Goal: Transaction & Acquisition: Subscribe to service/newsletter

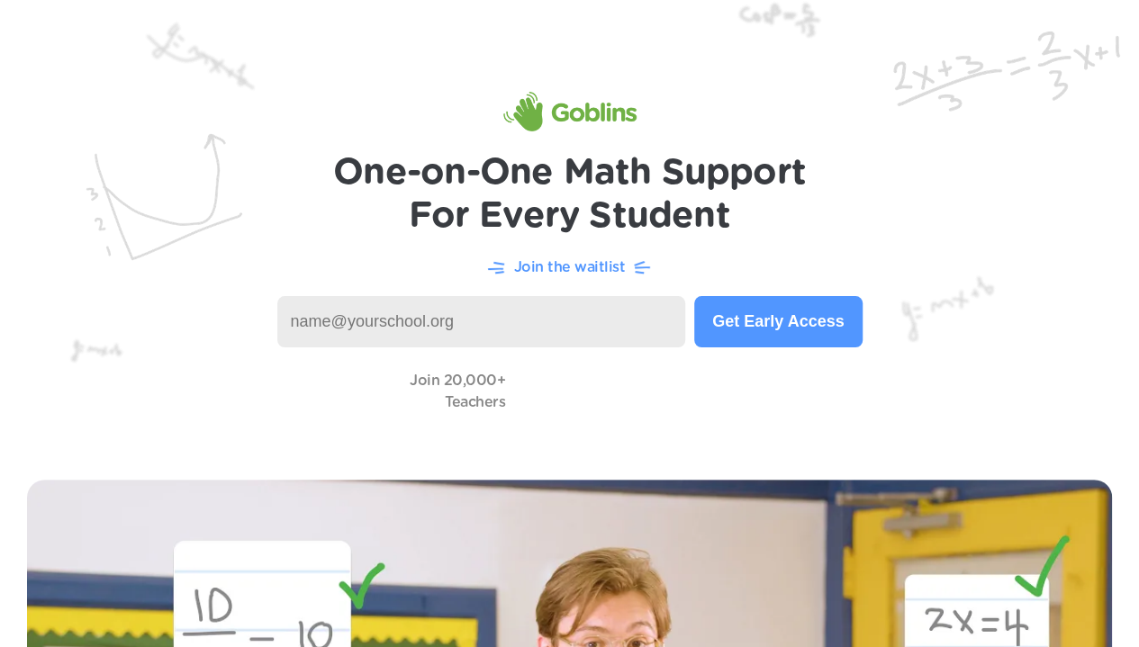
click at [549, 327] on input at bounding box center [481, 321] width 409 height 51
type input "david.wilson@wschristian.com"
type input "[PERSON_NAME][EMAIL_ADDRESS][PERSON_NAME][DOMAIN_NAME]"
click at [789, 314] on button "Get Early Access" at bounding box center [777, 321] width 167 height 51
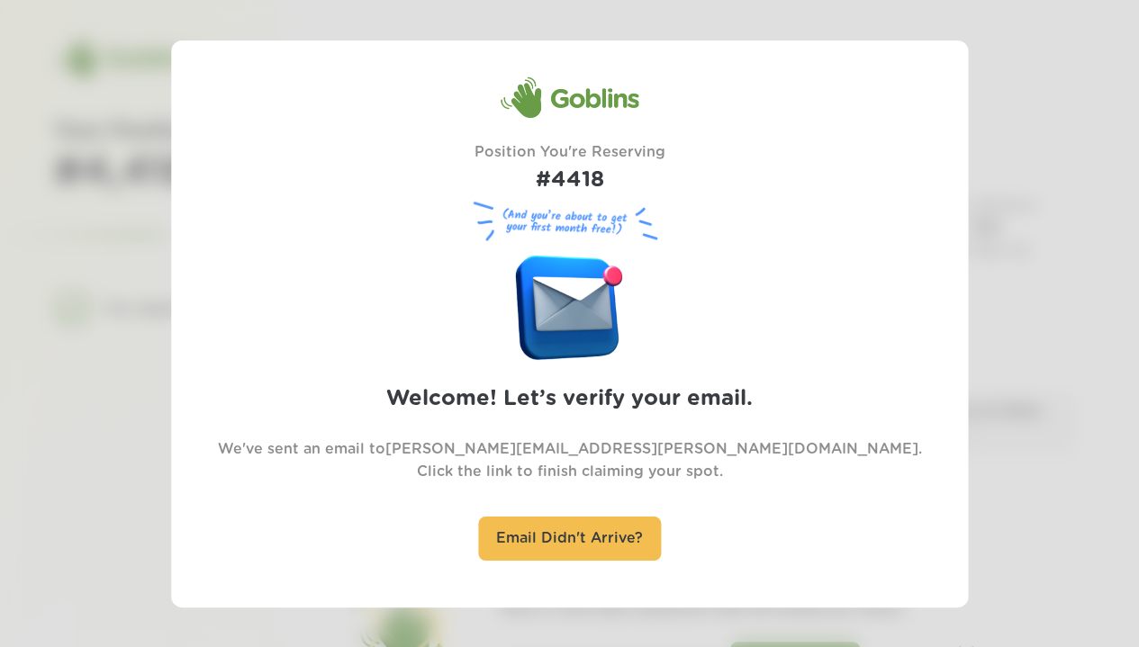
click at [568, 532] on div "Email Didn't Arrive?" at bounding box center [569, 539] width 183 height 44
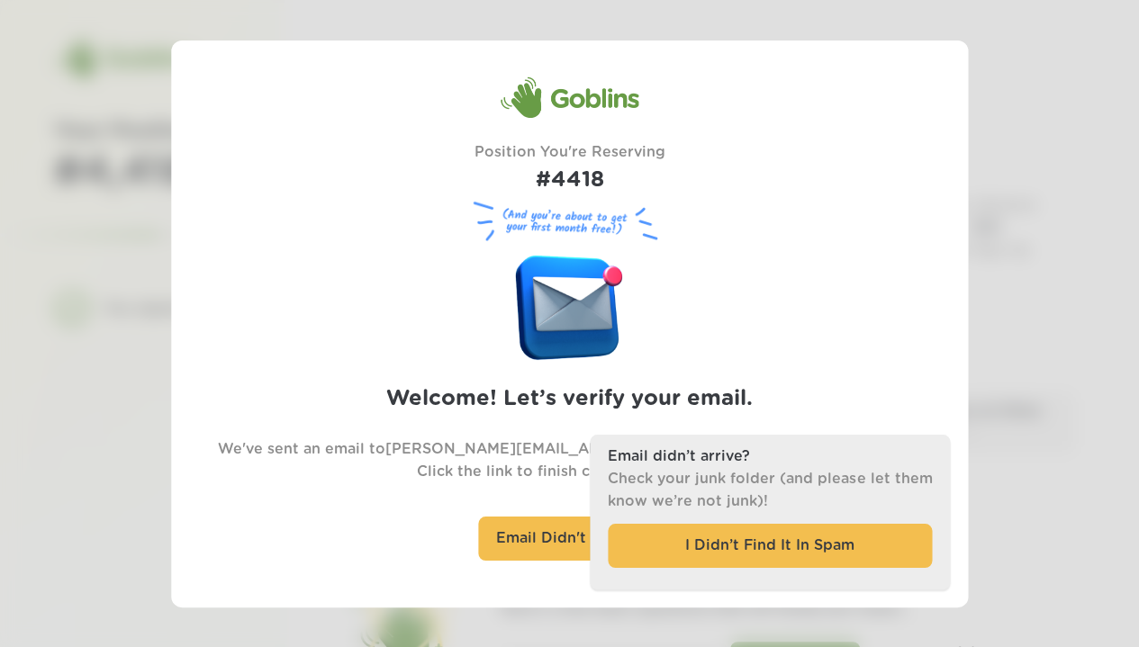
click at [815, 339] on div "Goblins Position You're Reserving #4418 (And you’re about to get your first mon…" at bounding box center [570, 323] width 756 height 495
click at [720, 250] on div "Goblins Position You're Reserving #4418 (And you’re about to get your first mon…" at bounding box center [570, 323] width 756 height 495
click at [595, 297] on figure at bounding box center [570, 303] width 108 height 113
click at [950, 91] on div "Goblins Position You're Reserving #4418 (And you’re about to get your first mon…" at bounding box center [569, 323] width 797 height 567
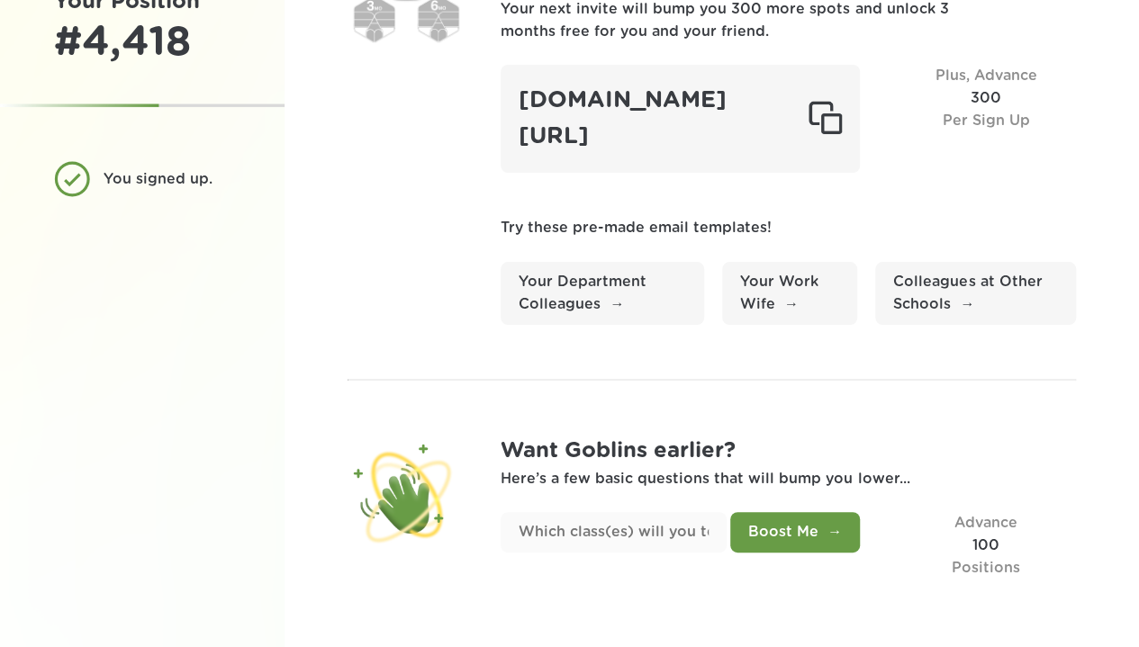
scroll to position [133, 0]
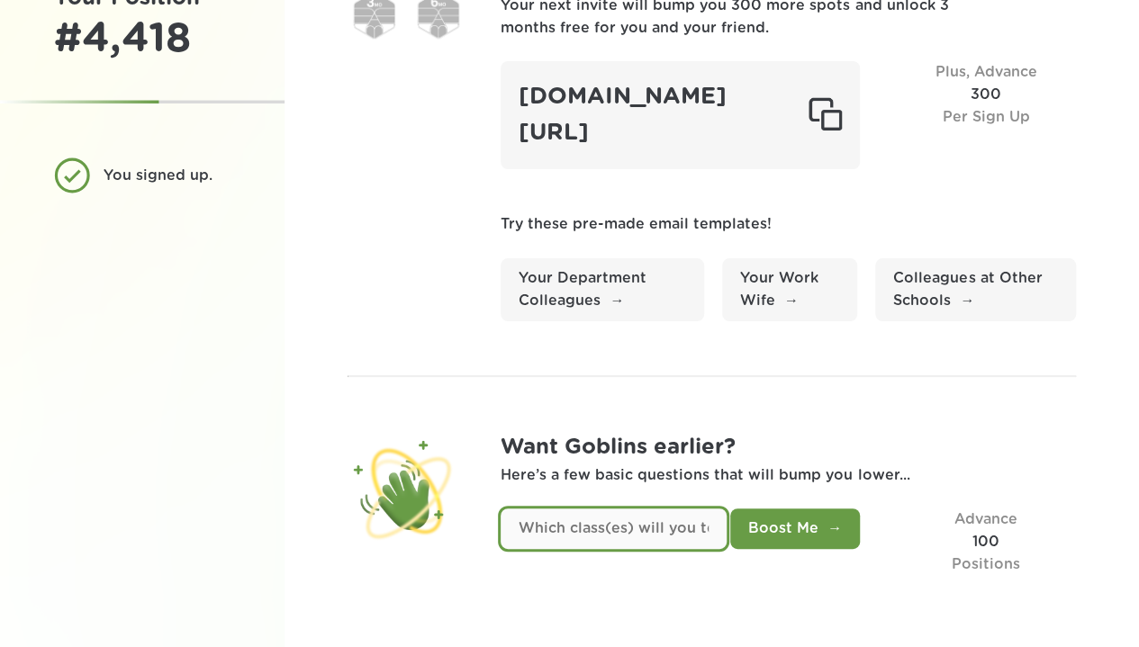
click at [651, 536] on input "text" at bounding box center [613, 529] width 226 height 41
click at [675, 521] on input "text" at bounding box center [613, 529] width 226 height 41
type input "Math 6, Math 7, Math 8"
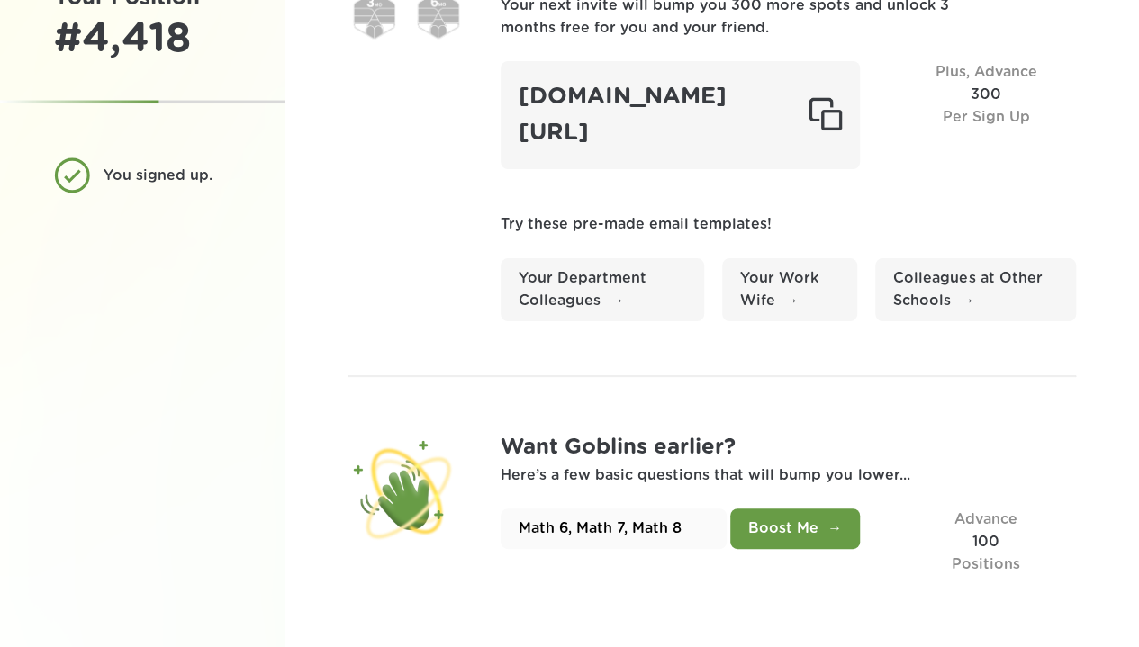
click at [779, 532] on button "Boost Me" at bounding box center [795, 529] width 130 height 41
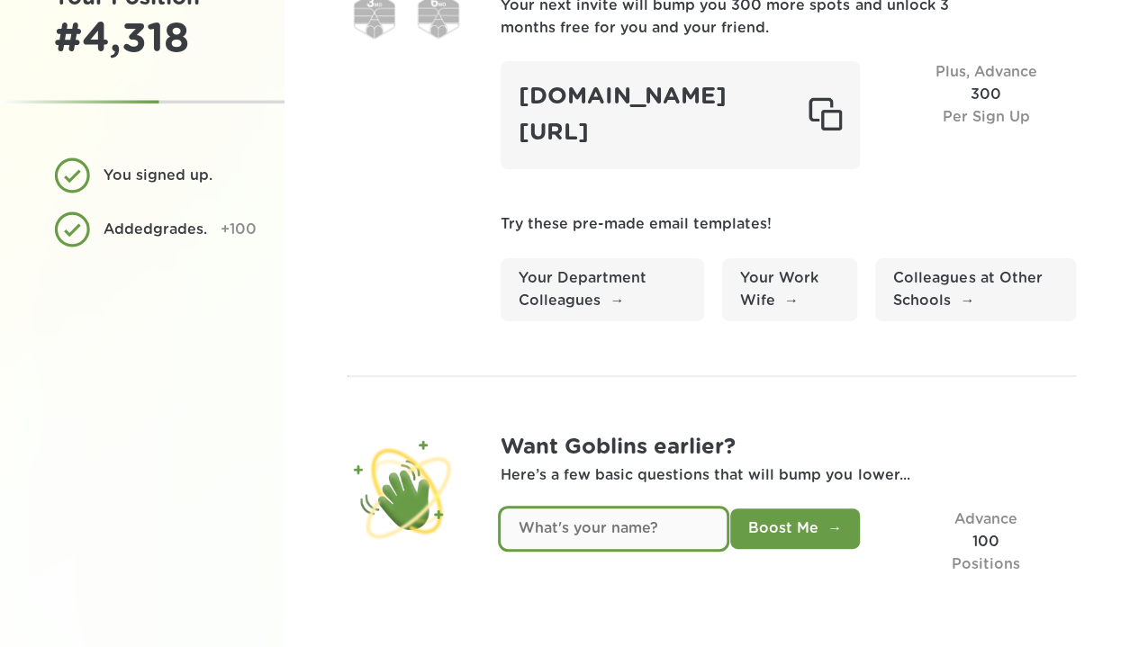
click at [662, 528] on input "text" at bounding box center [613, 529] width 226 height 41
type input "David Wilson"
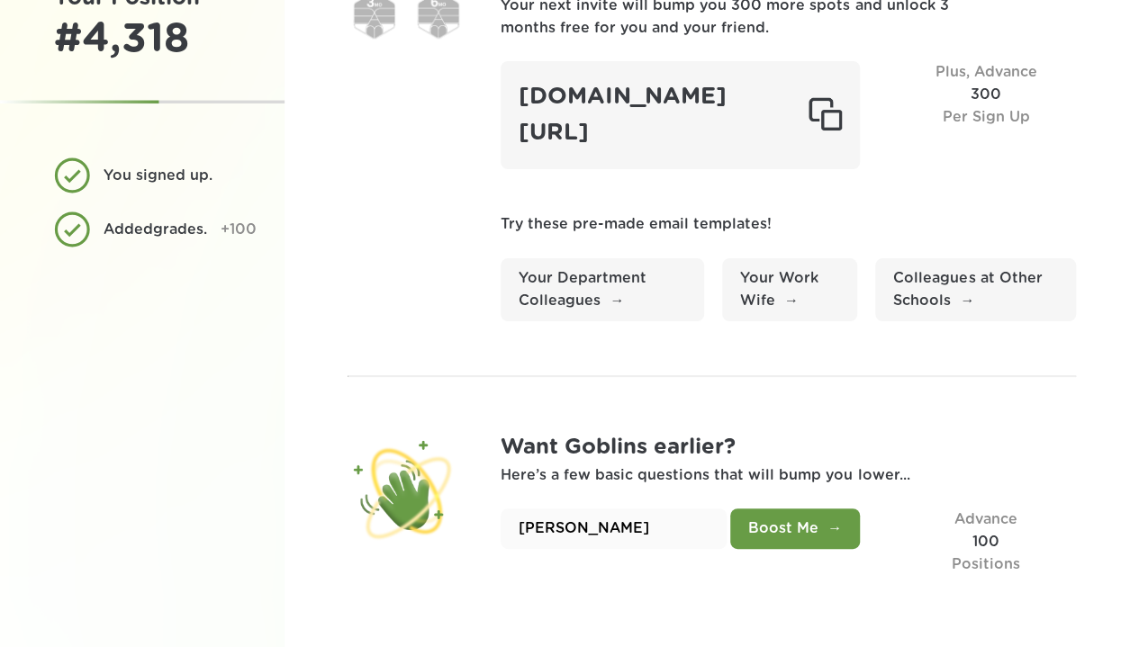
click at [819, 531] on button "Boost Me" at bounding box center [795, 529] width 130 height 41
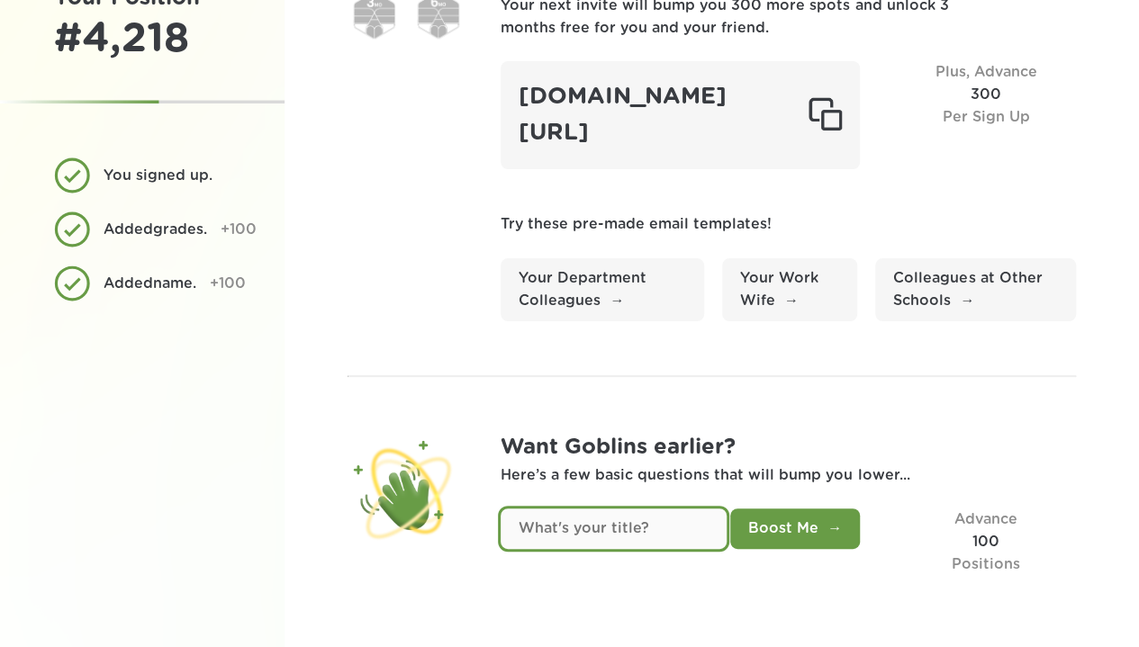
click at [652, 530] on input "text" at bounding box center [613, 529] width 226 height 41
type input "Middle School Math Teacher"
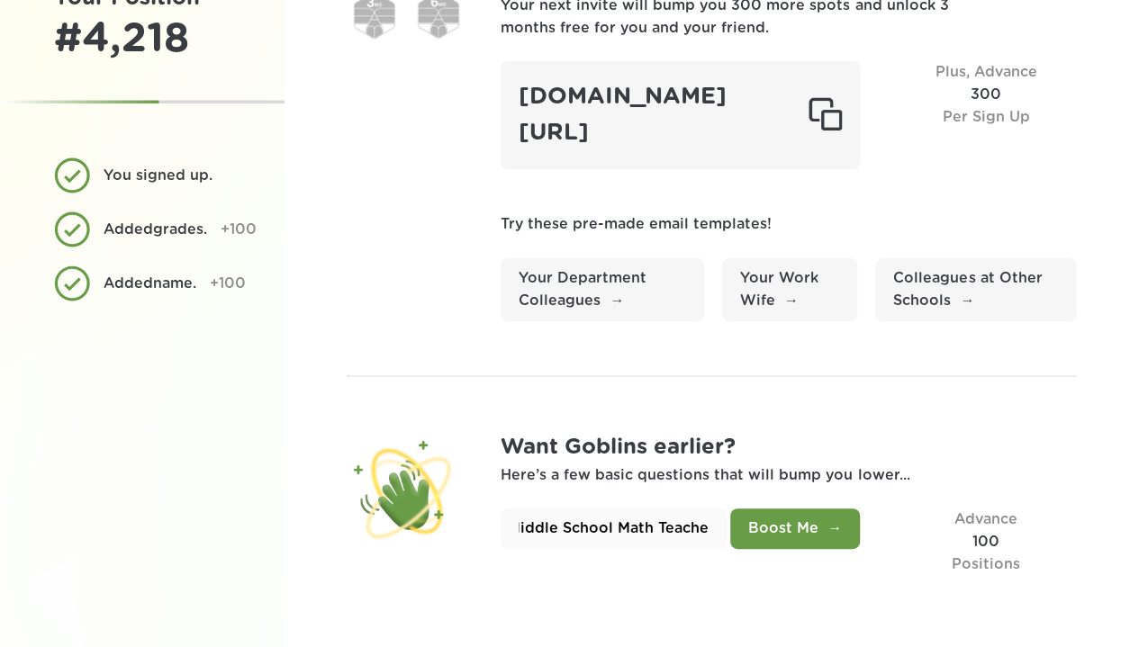
scroll to position [0, 0]
click at [783, 536] on button "Boost Me" at bounding box center [795, 529] width 130 height 41
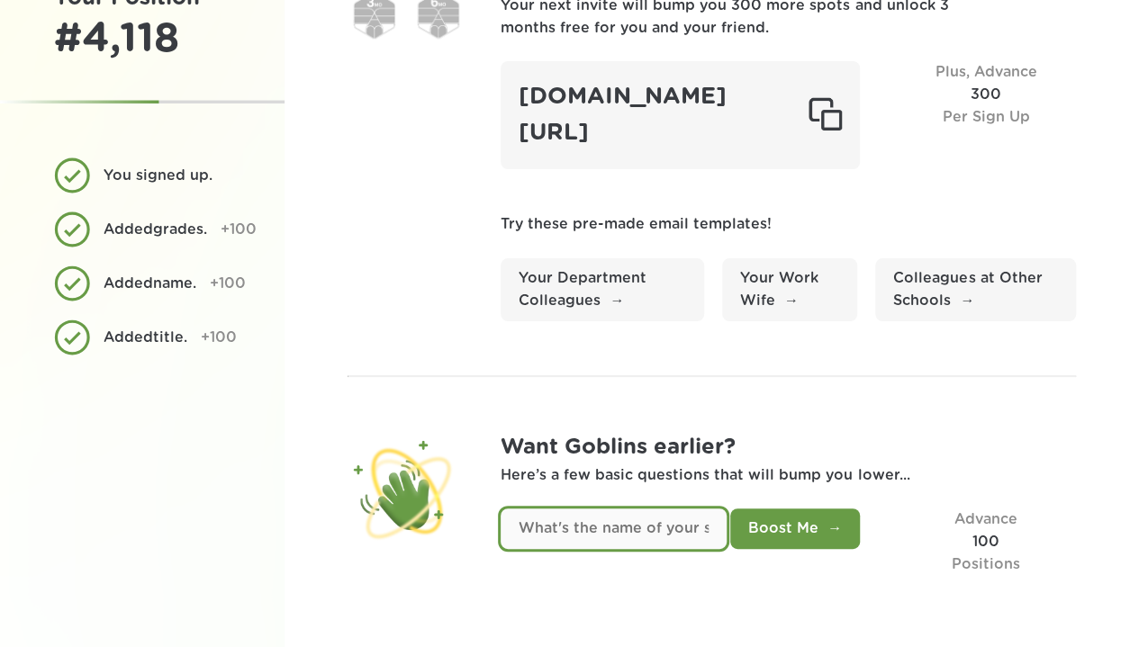
click at [689, 537] on input "text" at bounding box center [613, 529] width 226 height 41
type input "Winston Salem Christian School"
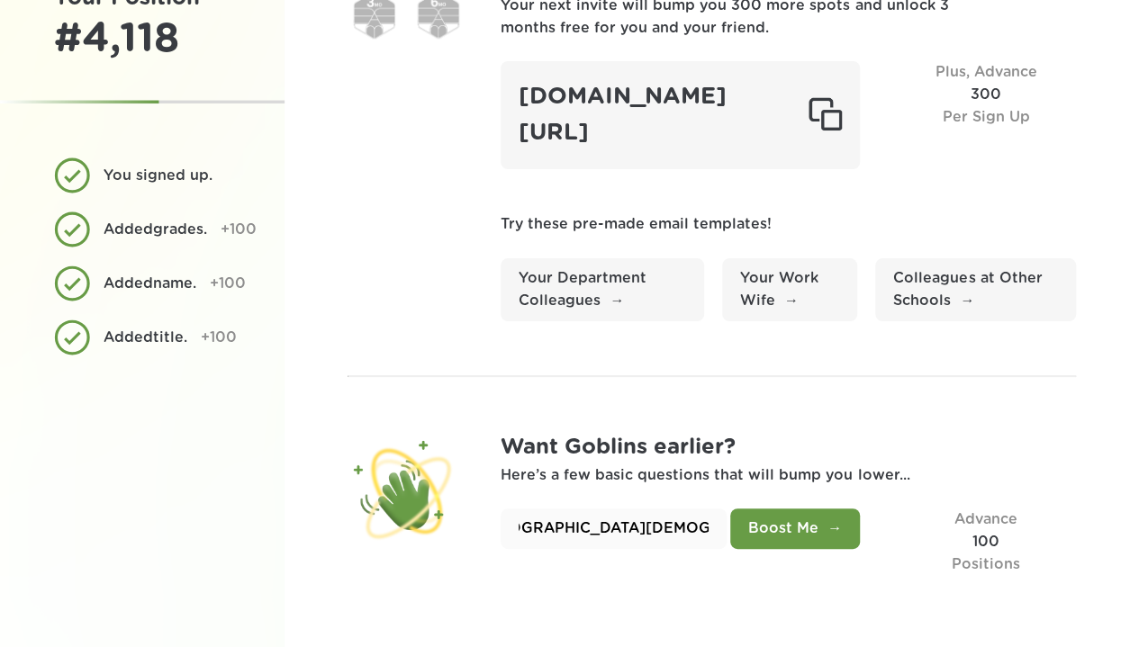
scroll to position [0, 0]
click at [778, 536] on button "Boost Me" at bounding box center [795, 529] width 130 height 41
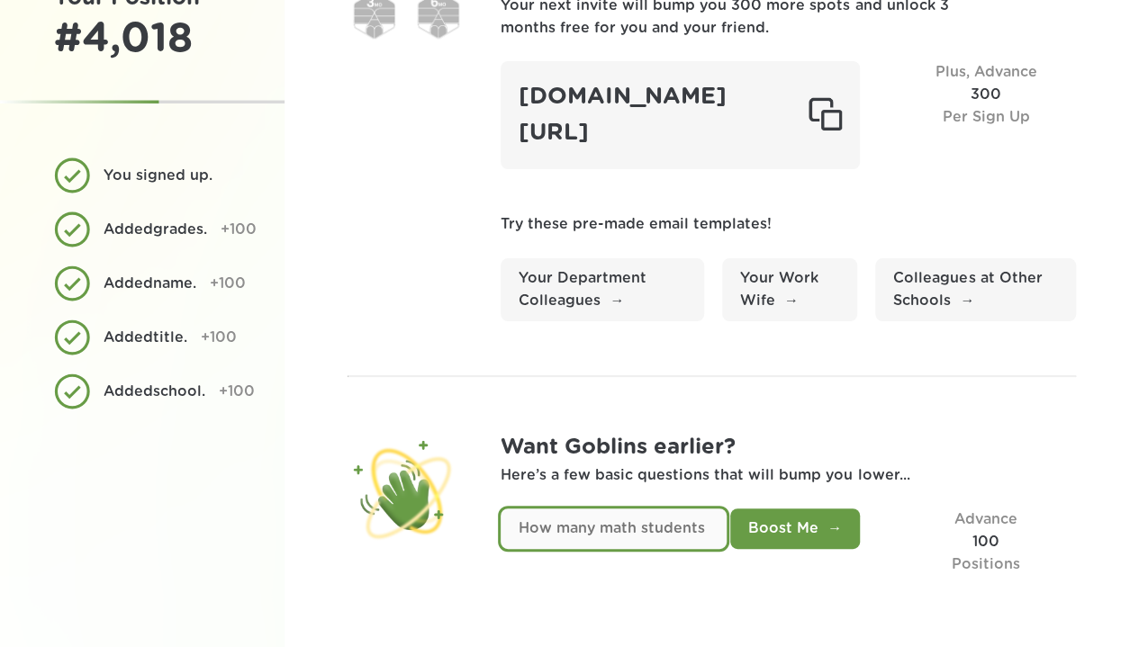
click at [653, 530] on input "text" at bounding box center [613, 529] width 226 height 41
type input "75"
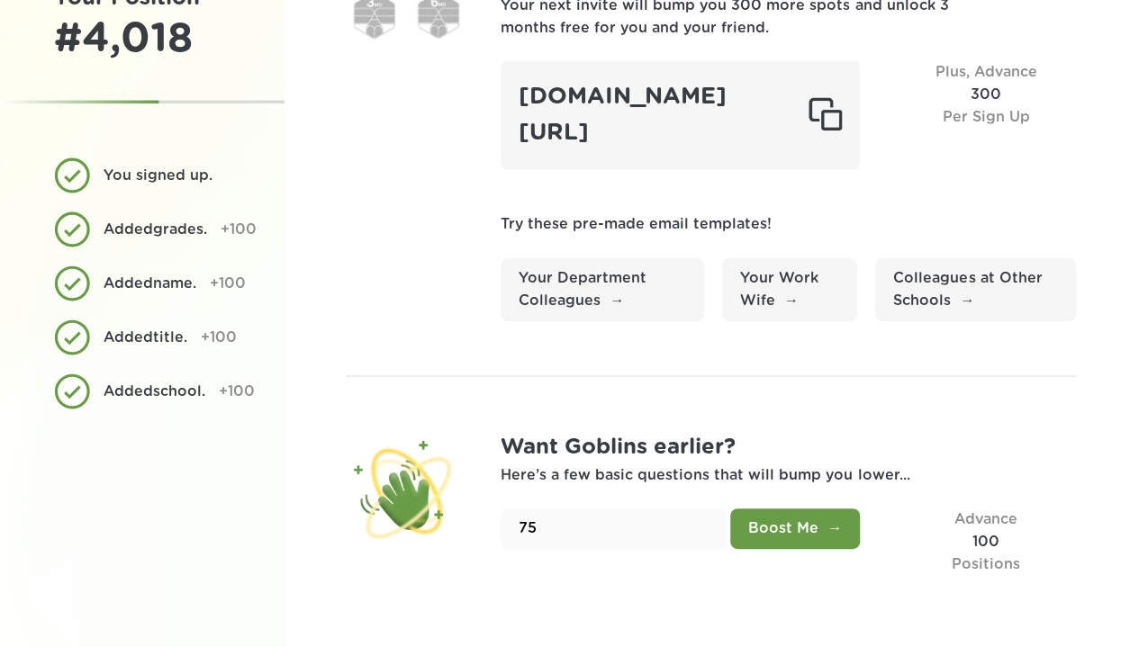
click at [797, 523] on button "Boost Me" at bounding box center [795, 529] width 130 height 41
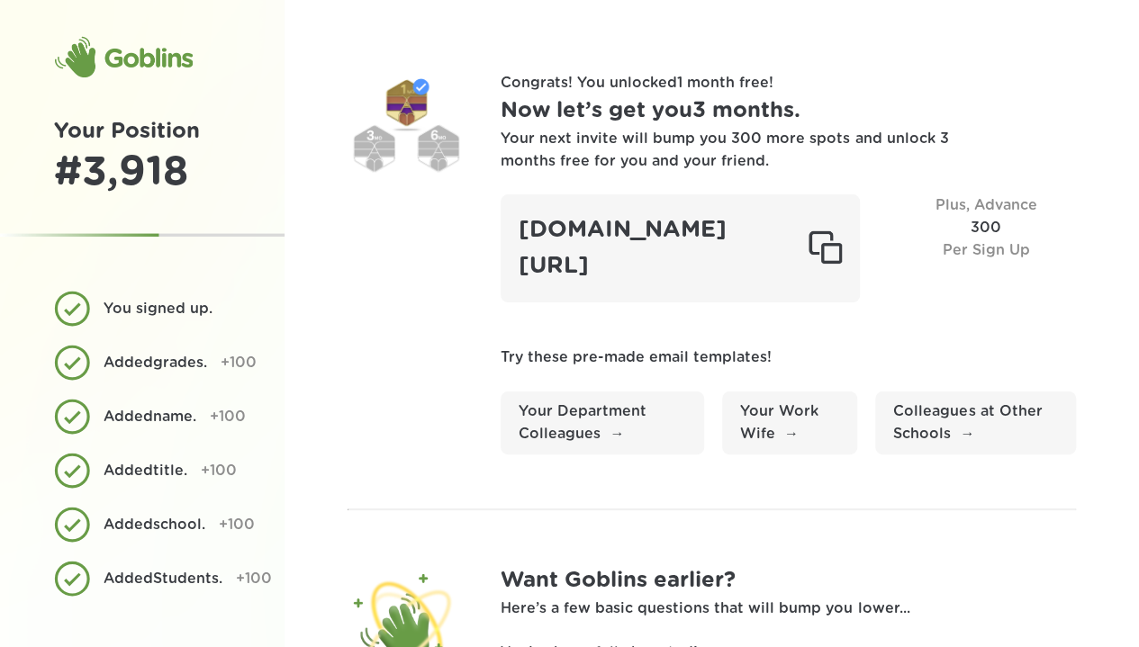
click at [828, 240] on div at bounding box center [824, 248] width 34 height 36
click at [682, 257] on div "[DOMAIN_NAME][URL]" at bounding box center [679, 247] width 359 height 107
click at [588, 428] on link "Your Department Colleagues" at bounding box center [601, 423] width 203 height 63
